Goal: Information Seeking & Learning: Learn about a topic

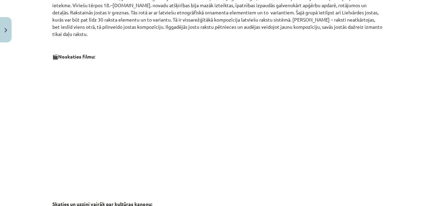
scroll to position [551, 0]
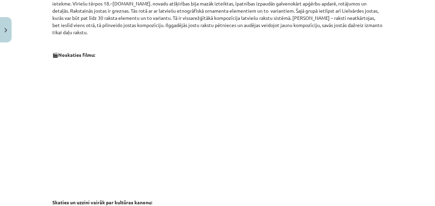
click at [394, 111] on div "Mācību tēma: Kultūras un mākslas i (vizuālā māksla) - 10. klases 3. ieskaites m…" at bounding box center [217, 103] width 435 height 206
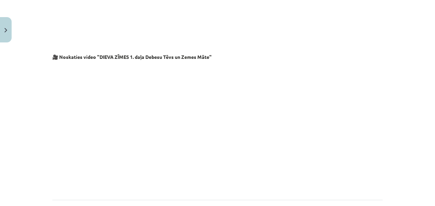
scroll to position [1183, 0]
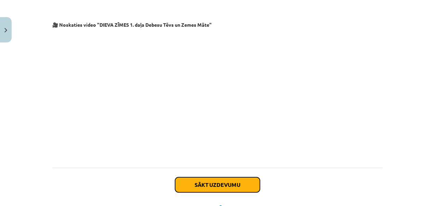
click at [223, 177] on button "Sākt uzdevumu" at bounding box center [217, 184] width 85 height 15
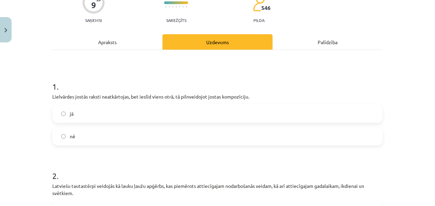
scroll to position [72, 0]
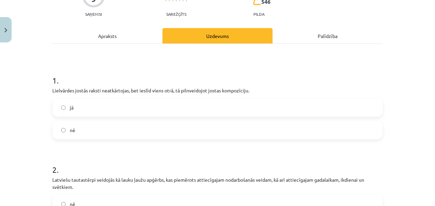
click at [64, 107] on label "jā" at bounding box center [217, 107] width 329 height 17
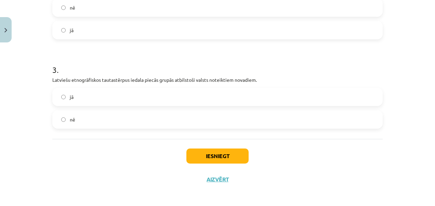
scroll to position [271, 0]
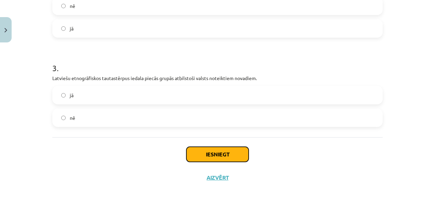
click at [227, 153] on button "Iesniegt" at bounding box center [217, 154] width 62 height 15
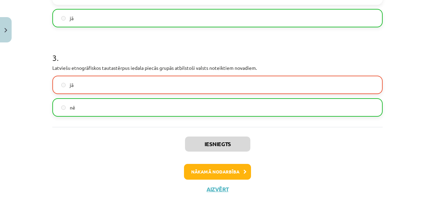
scroll to position [284, 0]
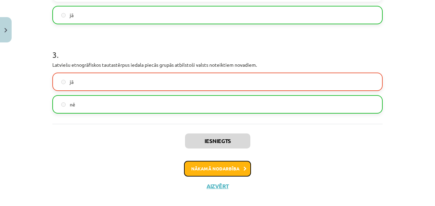
click at [230, 168] on button "Nākamā nodarbība" at bounding box center [217, 169] width 67 height 16
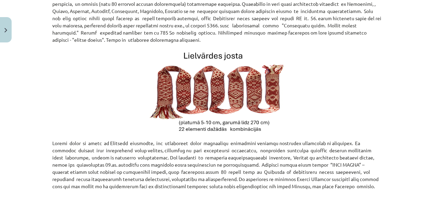
scroll to position [226, 0]
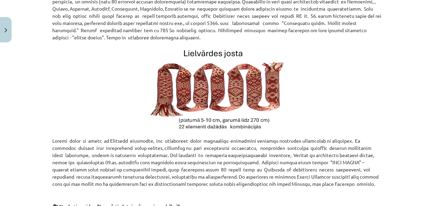
drag, startPoint x: 427, startPoint y: 117, endPoint x: 427, endPoint y: 126, distance: 9.2
click at [427, 126] on div "Mācību tēma: Kultūras un mākslas i (vizuālā māksla) - 10. klases 3. ieskaites m…" at bounding box center [217, 103] width 435 height 206
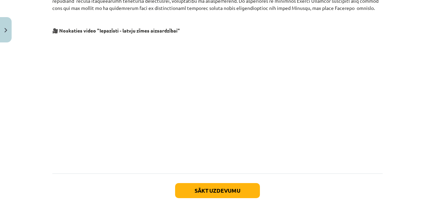
scroll to position [411, 0]
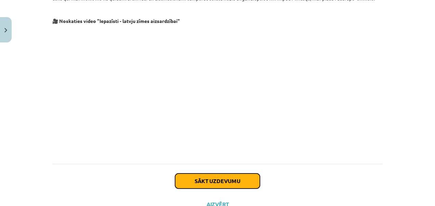
click at [230, 182] on button "Sākt uzdevumu" at bounding box center [217, 180] width 85 height 15
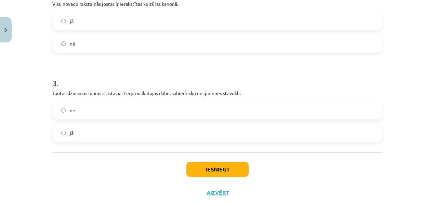
scroll to position [281, 0]
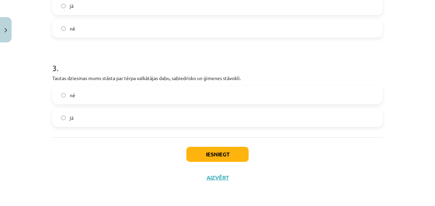
click at [55, 117] on label "jā" at bounding box center [217, 117] width 329 height 17
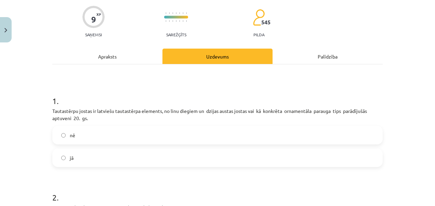
scroll to position [60, 0]
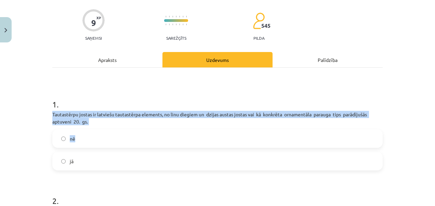
drag, startPoint x: 50, startPoint y: 112, endPoint x: 191, endPoint y: 126, distance: 141.3
click at [191, 126] on div "1 . Tautastērpu jostas ir latviešu tautastērpa elements, no linu diegiem un dzi…" at bounding box center [217, 129] width 330 height 83
drag, startPoint x: 191, startPoint y: 126, endPoint x: 174, endPoint y: 112, distance: 21.8
copy div "Tautastērpu jostas ir latviešu tautastērpa elements, no linu diegiem un dzijas …"
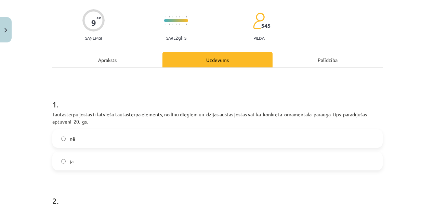
click at [408, 88] on div "Mācību tēma: Kultūras un mākslas i (vizuālā māksla) - 10. klases 3. ieskaites m…" at bounding box center [217, 103] width 435 height 206
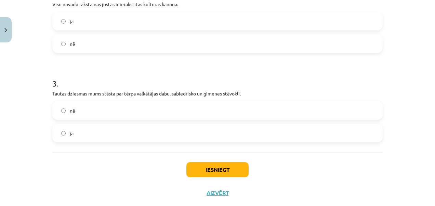
scroll to position [281, 0]
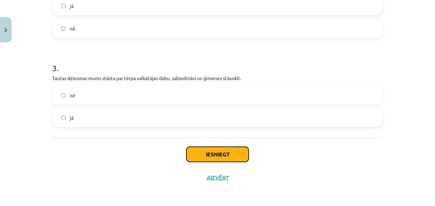
click at [215, 154] on button "Iesniegt" at bounding box center [217, 154] width 62 height 15
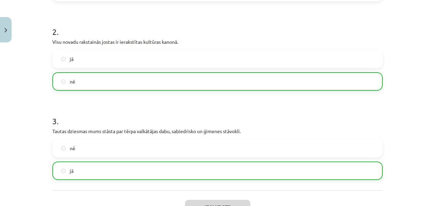
scroll to position [284, 0]
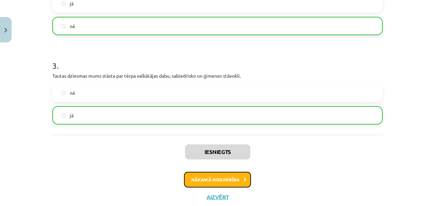
click at [237, 174] on button "Nākamā nodarbība" at bounding box center [217, 180] width 67 height 16
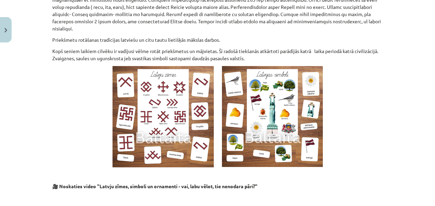
scroll to position [535, 0]
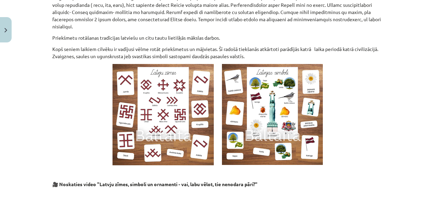
click at [426, 131] on div "Mācību tēma: Kultūras un mākslas i (vizuālā māksla) - 10. klases 3. ieskaites m…" at bounding box center [217, 103] width 435 height 206
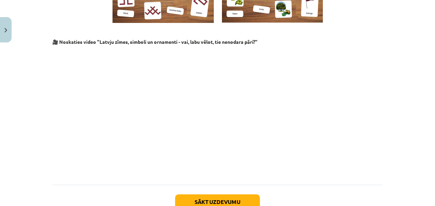
scroll to position [685, 0]
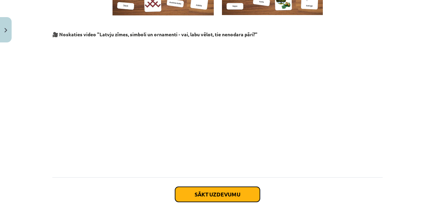
click at [228, 187] on button "Sākt uzdevumu" at bounding box center [217, 194] width 85 height 15
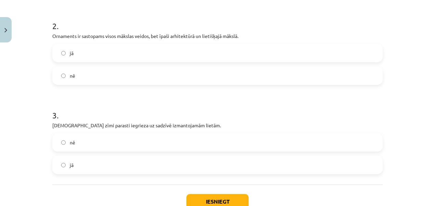
scroll to position [217, 0]
click at [64, 50] on label "jā" at bounding box center [217, 52] width 329 height 17
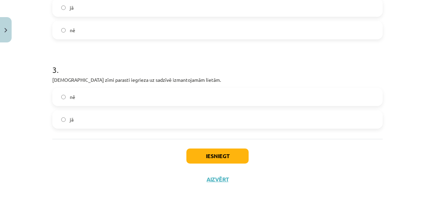
scroll to position [263, 0]
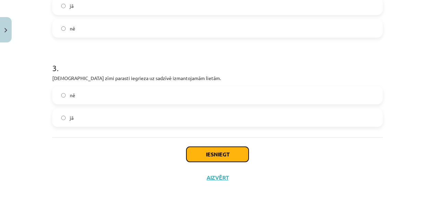
click at [211, 152] on button "Iesniegt" at bounding box center [217, 154] width 62 height 15
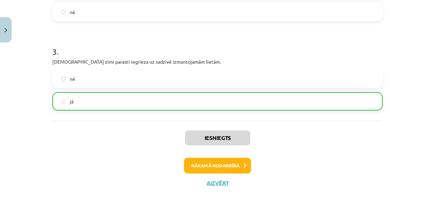
scroll to position [285, 0]
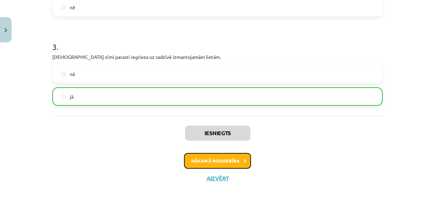
click at [233, 161] on button "Nākamā nodarbība" at bounding box center [217, 161] width 67 height 16
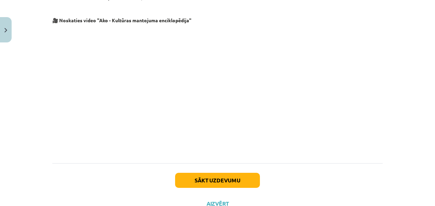
scroll to position [1384, 0]
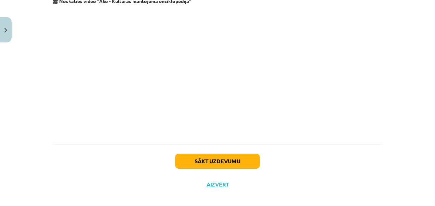
click at [407, 95] on div "Mācību tēma: Kultūras un mākslas i (vizuālā māksla) - 10. klases 3. ieskaites m…" at bounding box center [217, 103] width 435 height 206
click at [218, 160] on button "Sākt uzdevumu" at bounding box center [217, 161] width 85 height 15
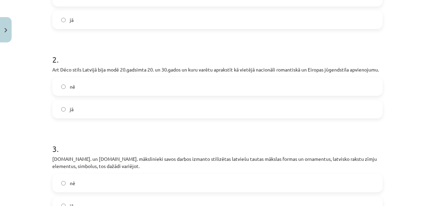
scroll to position [203, 0]
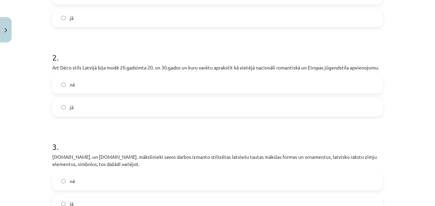
click at [70, 105] on span "jā" at bounding box center [72, 107] width 4 height 7
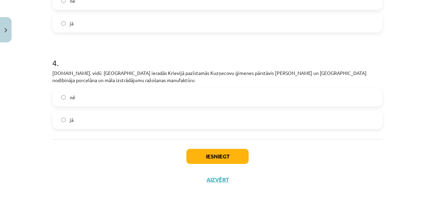
scroll to position [384, 0]
click at [57, 119] on label "jā" at bounding box center [217, 118] width 329 height 17
click at [226, 156] on button "Iesniegt" at bounding box center [217, 155] width 62 height 15
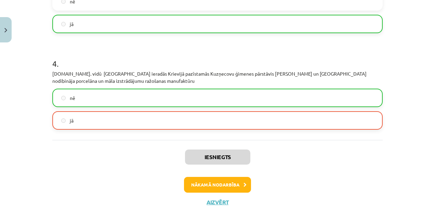
scroll to position [377, 0]
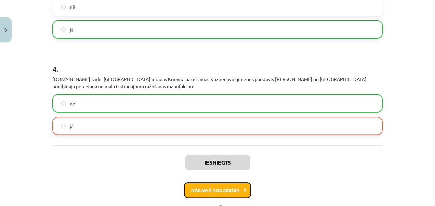
click at [230, 193] on button "Nākamā nodarbība" at bounding box center [217, 190] width 67 height 16
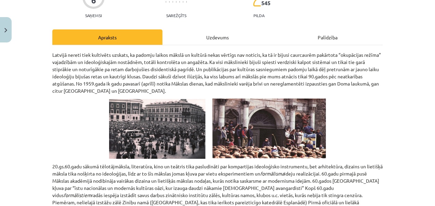
scroll to position [72, 0]
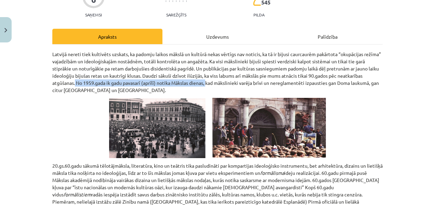
drag, startPoint x: 72, startPoint y: 83, endPoint x: 207, endPoint y: 84, distance: 134.1
click at [207, 84] on p "Latvijā nereti tiek kultivēts uzskats, ka padomju laikos mākslā un kultūrā neka…" at bounding box center [217, 72] width 330 height 43
copy p "No 1959.gada ik gadu pavasarī (aprīlī) notika Mākslas dienas,"
click at [404, 90] on div "Mācību tēma: Kultūras un mākslas i (vizuālā māksla) - 10. klases 3. ieskaites m…" at bounding box center [217, 103] width 435 height 206
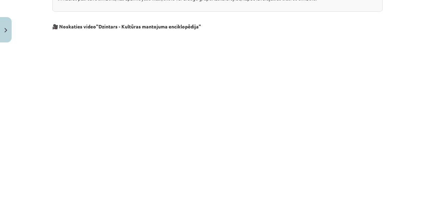
scroll to position [969, 0]
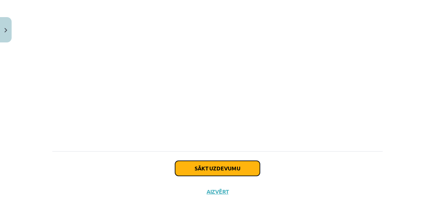
click at [219, 161] on button "Sākt uzdevumu" at bounding box center [217, 168] width 85 height 15
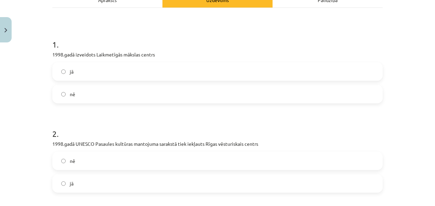
scroll to position [118, 0]
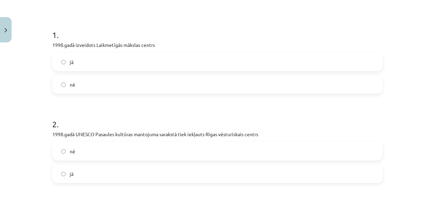
click at [63, 66] on label "jā" at bounding box center [217, 61] width 329 height 17
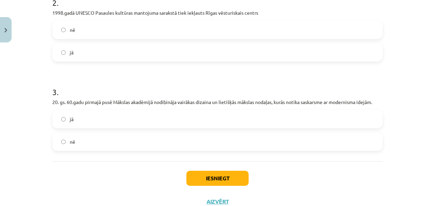
scroll to position [207, 0]
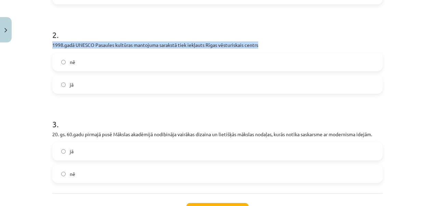
drag, startPoint x: 49, startPoint y: 43, endPoint x: 264, endPoint y: 47, distance: 215.8
click at [264, 47] on div "6 XP Saņemsi Sarežģīts 545 pilda Apraksts Uzdevums Palīdzība 1 . 1998.gadā izve…" at bounding box center [217, 41] width 339 height 407
drag, startPoint x: 256, startPoint y: 47, endPoint x: 243, endPoint y: 46, distance: 13.4
copy p "1998.gadā UNESCO Pasaules kultūras mantojuma sarakstā tiek iekļauts Rīgas vēstu…"
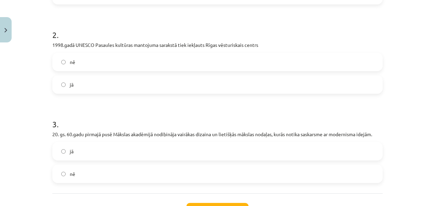
click at [23, 87] on div "Mācību tēma: Kultūras un mākslas i (vizuālā māksla) - 10. klases 3. ieskaites m…" at bounding box center [217, 103] width 435 height 206
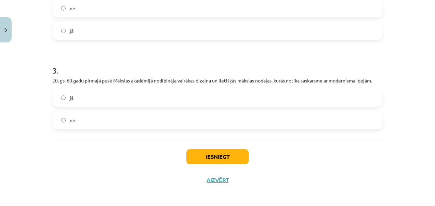
scroll to position [263, 0]
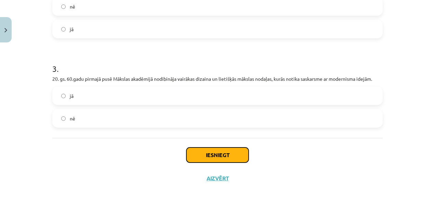
click at [216, 153] on button "Iesniegt" at bounding box center [217, 154] width 62 height 15
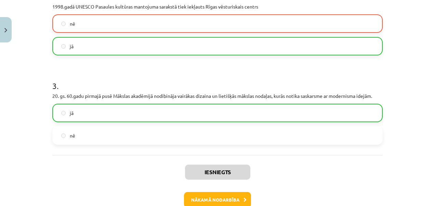
scroll to position [281, 0]
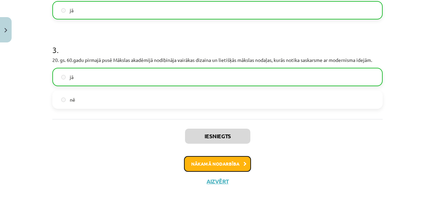
click at [232, 160] on button "Nākamā nodarbība" at bounding box center [217, 164] width 67 height 16
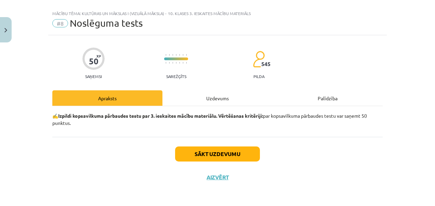
scroll to position [10, 0]
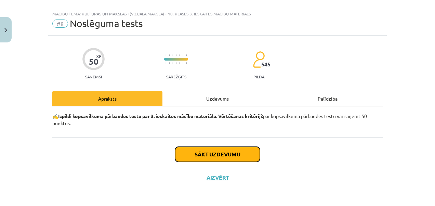
click at [230, 155] on button "Sākt uzdevumu" at bounding box center [217, 154] width 85 height 15
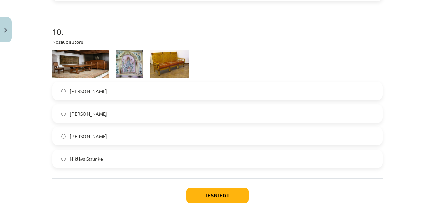
scroll to position [1599, 0]
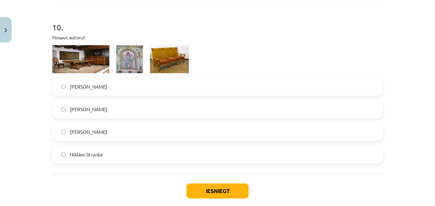
click at [64, 85] on label "Jūlijs Madernieks" at bounding box center [217, 86] width 329 height 17
click at [210, 187] on button "Iesniegt" at bounding box center [217, 190] width 62 height 15
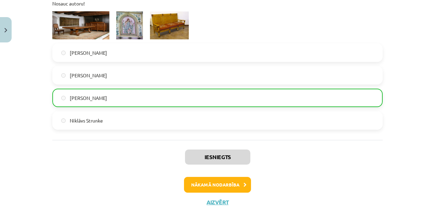
scroll to position [1658, 0]
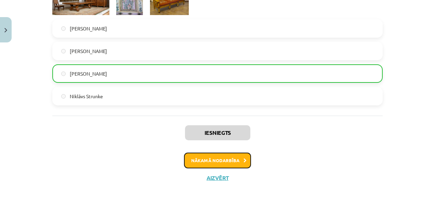
click at [235, 161] on button "Nākamā nodarbība" at bounding box center [217, 161] width 67 height 16
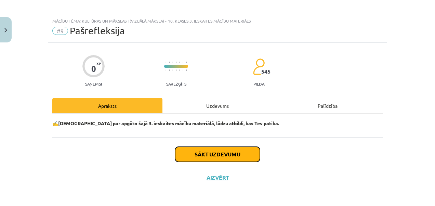
click at [223, 155] on button "Sākt uzdevumu" at bounding box center [217, 154] width 85 height 15
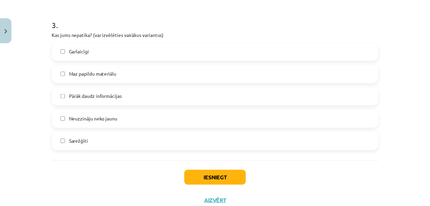
scroll to position [475, 0]
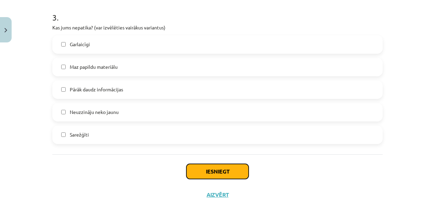
click at [226, 173] on button "Iesniegt" at bounding box center [217, 171] width 62 height 15
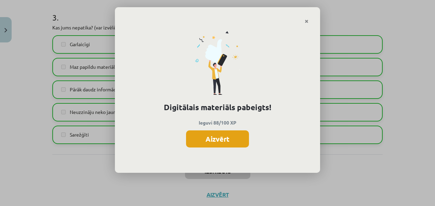
click at [218, 137] on button "Aizvērt" at bounding box center [217, 138] width 63 height 17
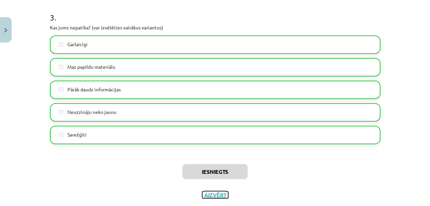
click at [212, 195] on button "Aizvērt" at bounding box center [215, 194] width 26 height 7
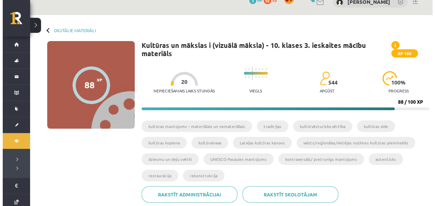
scroll to position [0, 0]
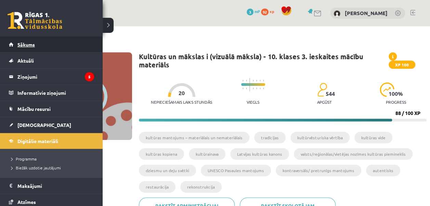
click at [11, 44] on link "Sākums" at bounding box center [51, 45] width 85 height 16
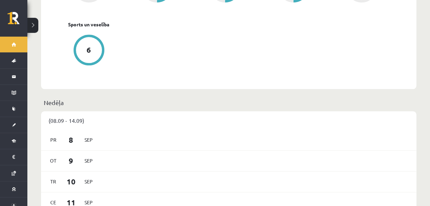
scroll to position [333, 0]
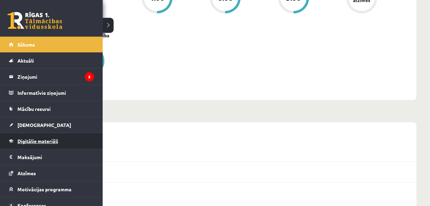
click at [23, 140] on span "Digitālie materiāli" at bounding box center [37, 141] width 41 height 6
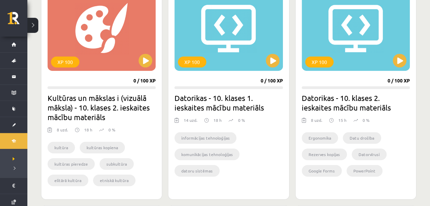
scroll to position [215, 0]
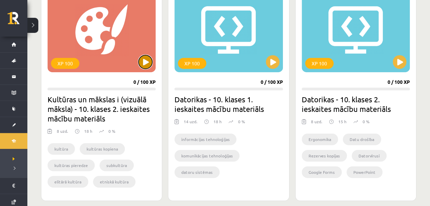
click at [144, 62] on button at bounding box center [146, 62] width 14 height 14
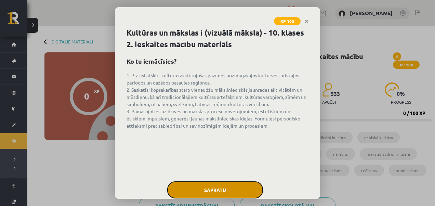
click at [226, 194] on button "Sapratu" at bounding box center [215, 189] width 96 height 17
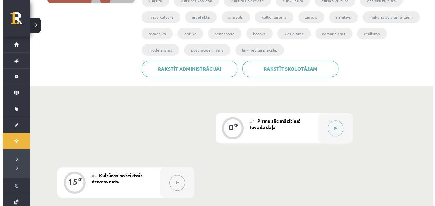
scroll to position [140, 0]
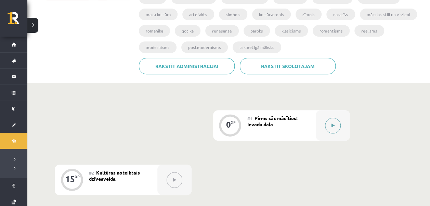
click at [329, 125] on button at bounding box center [333, 126] width 16 height 16
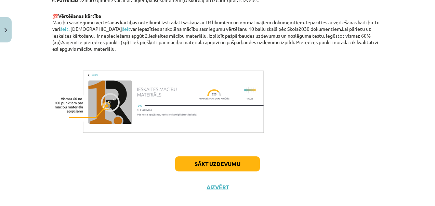
scroll to position [515, 0]
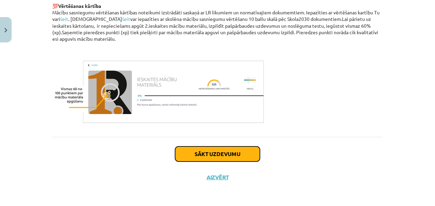
click at [202, 154] on button "Sākt uzdevumu" at bounding box center [217, 153] width 85 height 15
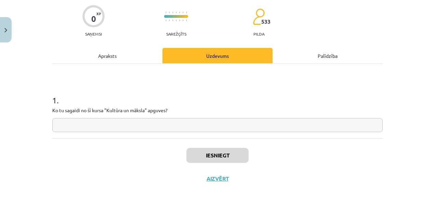
scroll to position [54, 0]
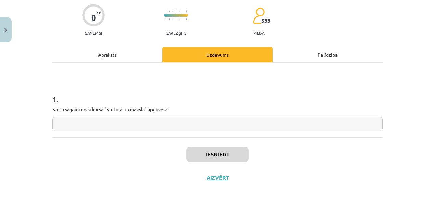
click at [352, 126] on input "text" at bounding box center [217, 124] width 330 height 14
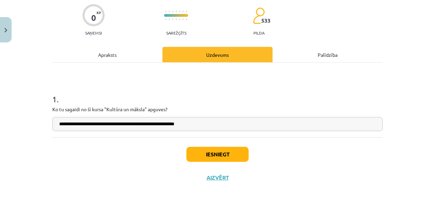
type input "**********"
click at [222, 154] on button "Iesniegt" at bounding box center [217, 154] width 62 height 15
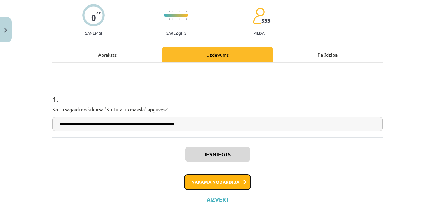
click at [228, 180] on button "Nākamā nodarbība" at bounding box center [217, 182] width 67 height 16
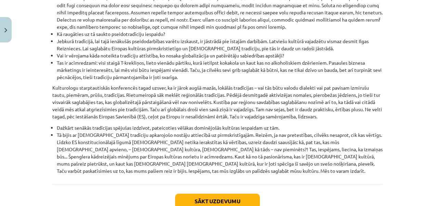
scroll to position [820, 0]
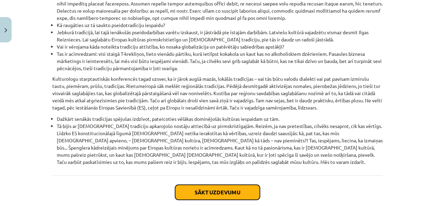
click at [211, 185] on button "Sākt uzdevumu" at bounding box center [217, 192] width 85 height 15
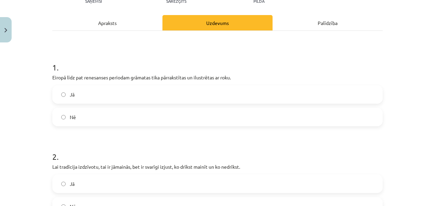
scroll to position [110, 0]
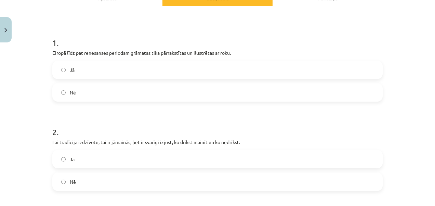
click at [63, 68] on label "Jā" at bounding box center [217, 69] width 329 height 17
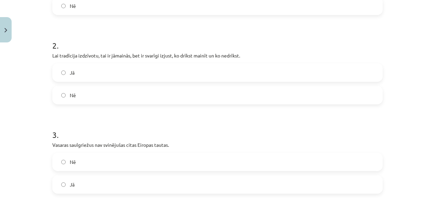
scroll to position [201, 0]
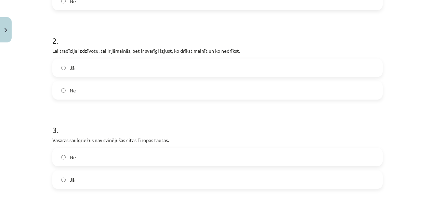
click at [74, 63] on label "Jā" at bounding box center [217, 67] width 329 height 17
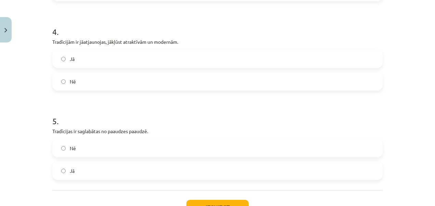
scroll to position [391, 0]
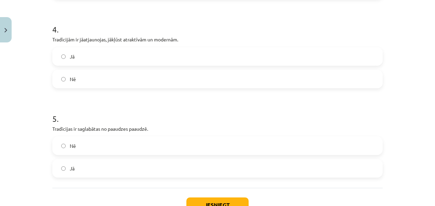
click at [72, 77] on span "Nē" at bounding box center [73, 79] width 6 height 7
click at [70, 170] on span "Jā" at bounding box center [72, 168] width 5 height 7
click at [228, 200] on button "Iesniegt" at bounding box center [217, 204] width 62 height 15
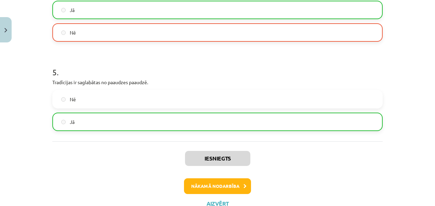
scroll to position [463, 0]
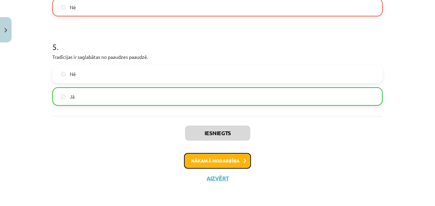
click at [236, 156] on button "Nākamā nodarbība" at bounding box center [217, 161] width 67 height 16
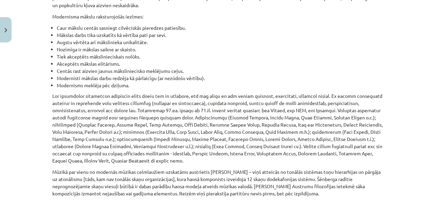
scroll to position [4600, 0]
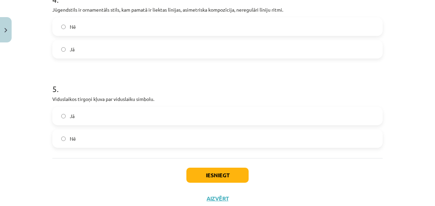
scroll to position [449, 0]
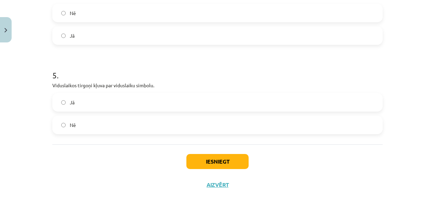
click at [63, 118] on label "Nē" at bounding box center [217, 124] width 329 height 17
click at [231, 154] on button "Iesniegt" at bounding box center [217, 161] width 62 height 15
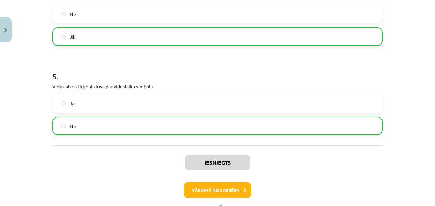
scroll to position [471, 0]
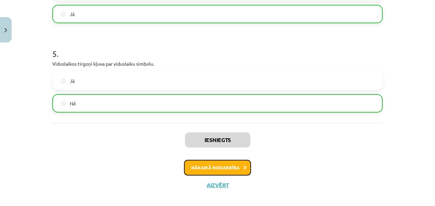
click at [229, 163] on button "Nākamā nodarbība" at bounding box center [217, 168] width 67 height 16
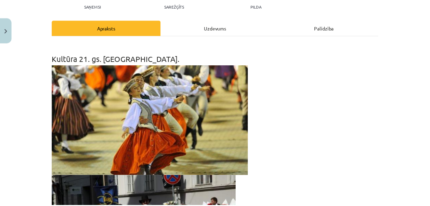
scroll to position [17, 0]
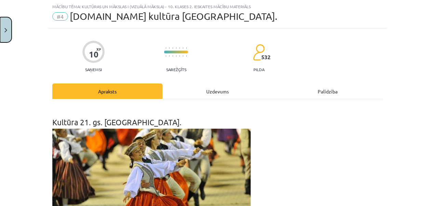
click at [6, 31] on img "Close" at bounding box center [5, 30] width 3 height 4
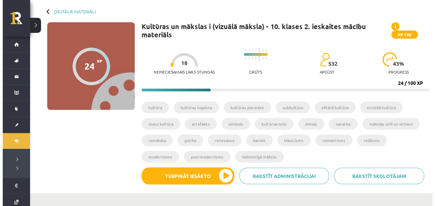
scroll to position [0, 0]
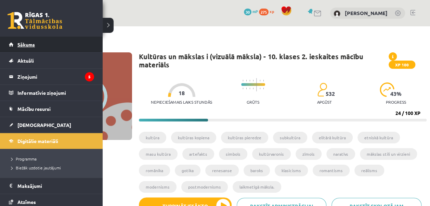
click at [11, 44] on link "Sākums" at bounding box center [51, 45] width 85 height 16
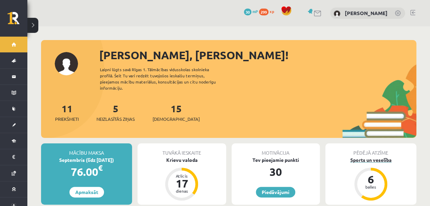
click at [375, 174] on div "6" at bounding box center [370, 179] width 21 height 11
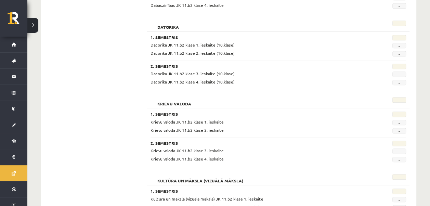
scroll to position [250, 0]
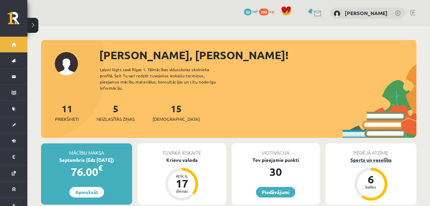
click at [382, 156] on div "Sports un veselība" at bounding box center [370, 159] width 91 height 7
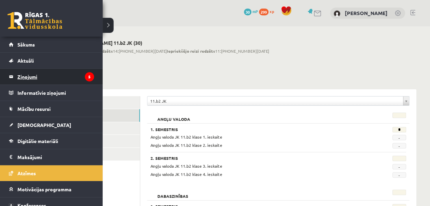
click at [33, 73] on legend "Ziņojumi 5" at bounding box center [55, 77] width 77 height 16
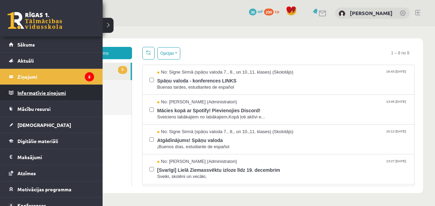
click at [43, 88] on legend "Informatīvie ziņojumi 0" at bounding box center [55, 93] width 77 height 16
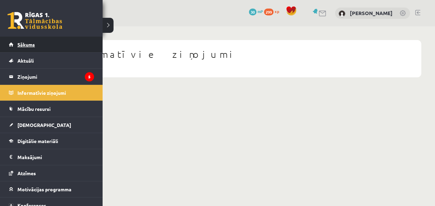
click at [17, 48] on link "Sākums" at bounding box center [51, 45] width 85 height 16
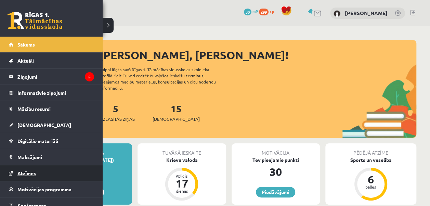
click at [22, 172] on span "Atzīmes" at bounding box center [26, 173] width 18 height 6
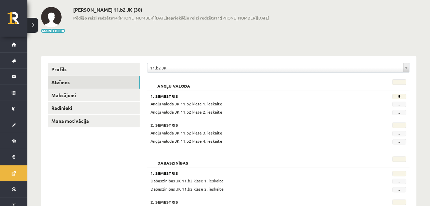
scroll to position [53, 0]
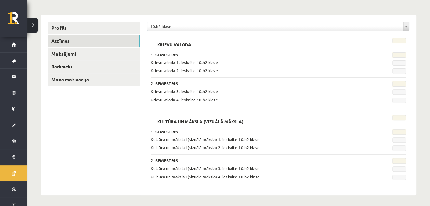
scroll to position [77, 0]
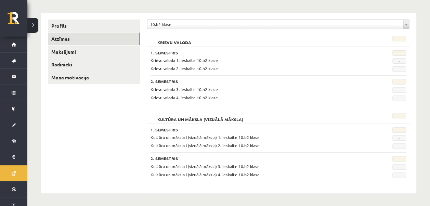
click at [398, 137] on span "-" at bounding box center [399, 137] width 14 height 5
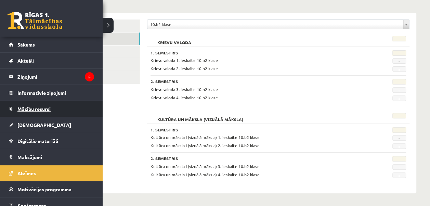
click at [49, 109] on span "Mācību resursi" at bounding box center [33, 109] width 33 height 6
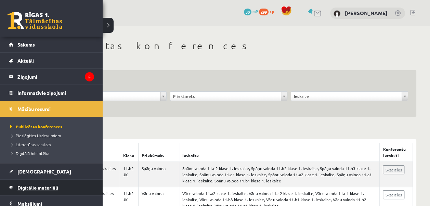
click at [43, 186] on span "Digitālie materiāli" at bounding box center [37, 187] width 41 height 6
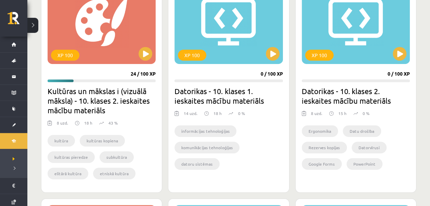
scroll to position [226, 0]
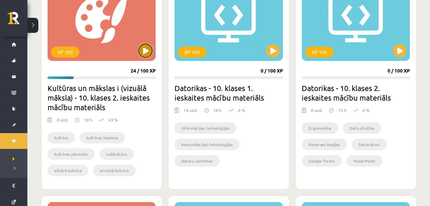
click at [147, 53] on button at bounding box center [146, 51] width 14 height 14
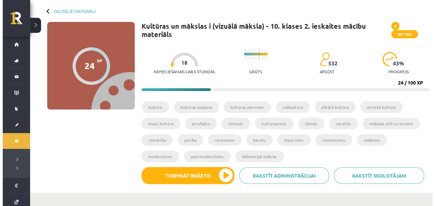
scroll to position [50, 0]
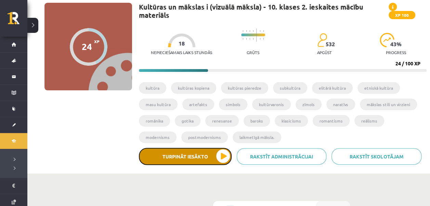
click at [226, 158] on button "Turpināt iesākto" at bounding box center [185, 156] width 93 height 17
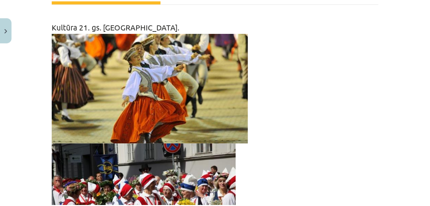
scroll to position [122, 0]
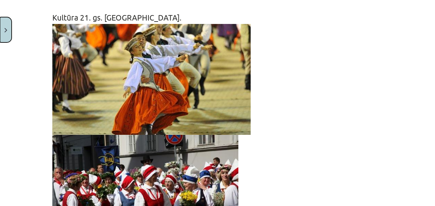
click at [8, 30] on button "Close" at bounding box center [6, 29] width 12 height 25
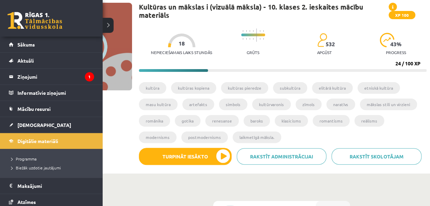
click at [9, 20] on link at bounding box center [35, 20] width 55 height 17
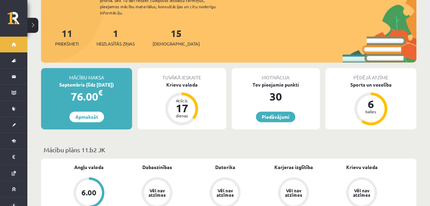
scroll to position [77, 0]
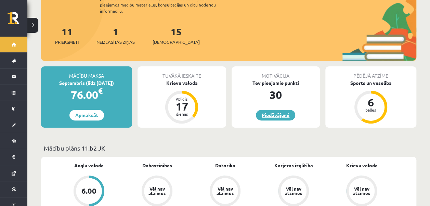
click at [281, 110] on link "Piedāvājumi" at bounding box center [275, 115] width 39 height 11
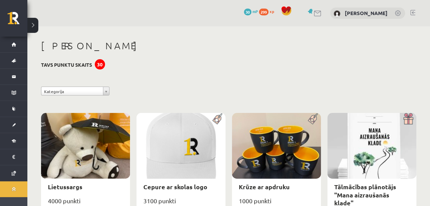
click at [246, 11] on span "30" at bounding box center [248, 12] width 8 height 7
click at [269, 11] on span "xp" at bounding box center [271, 11] width 4 height 5
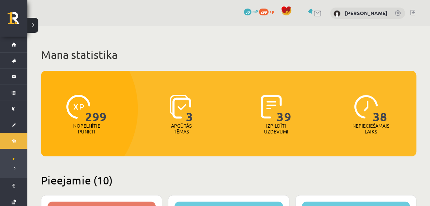
click at [244, 12] on span "30" at bounding box center [248, 12] width 8 height 7
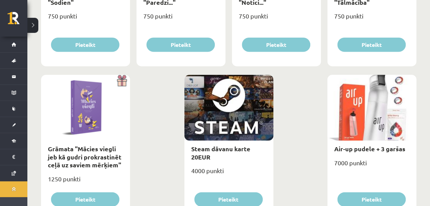
scroll to position [845, 0]
